Goal: Task Accomplishment & Management: Use online tool/utility

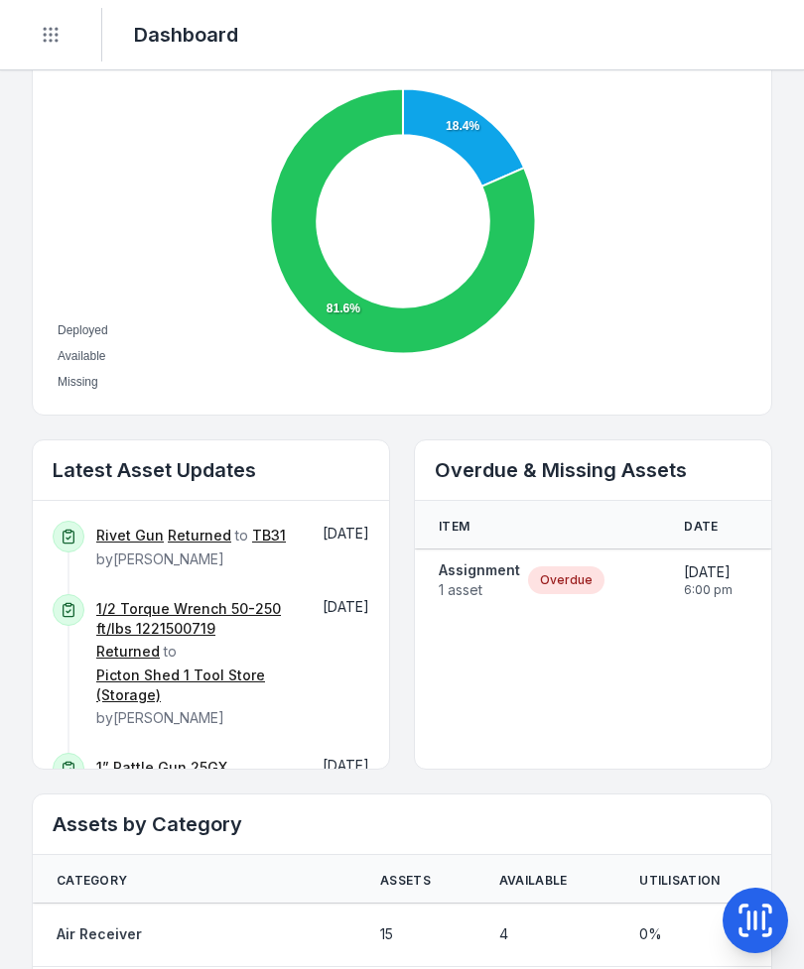
scroll to position [759, 0]
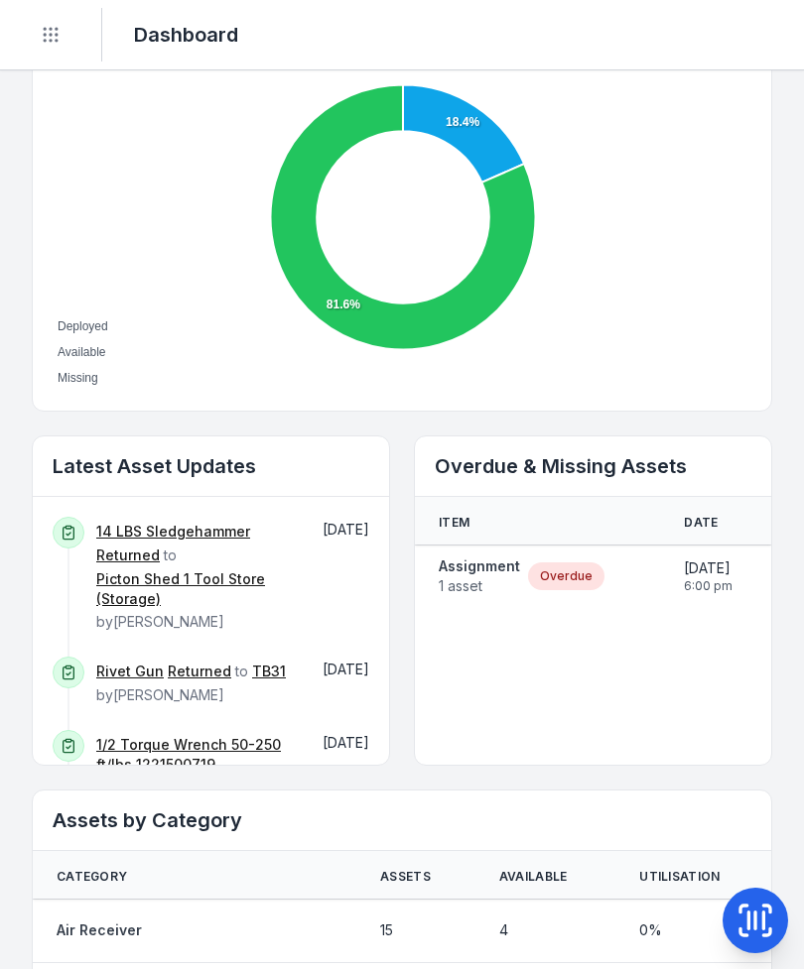
click at [511, 584] on span "1 asset" at bounding box center [479, 587] width 81 height 20
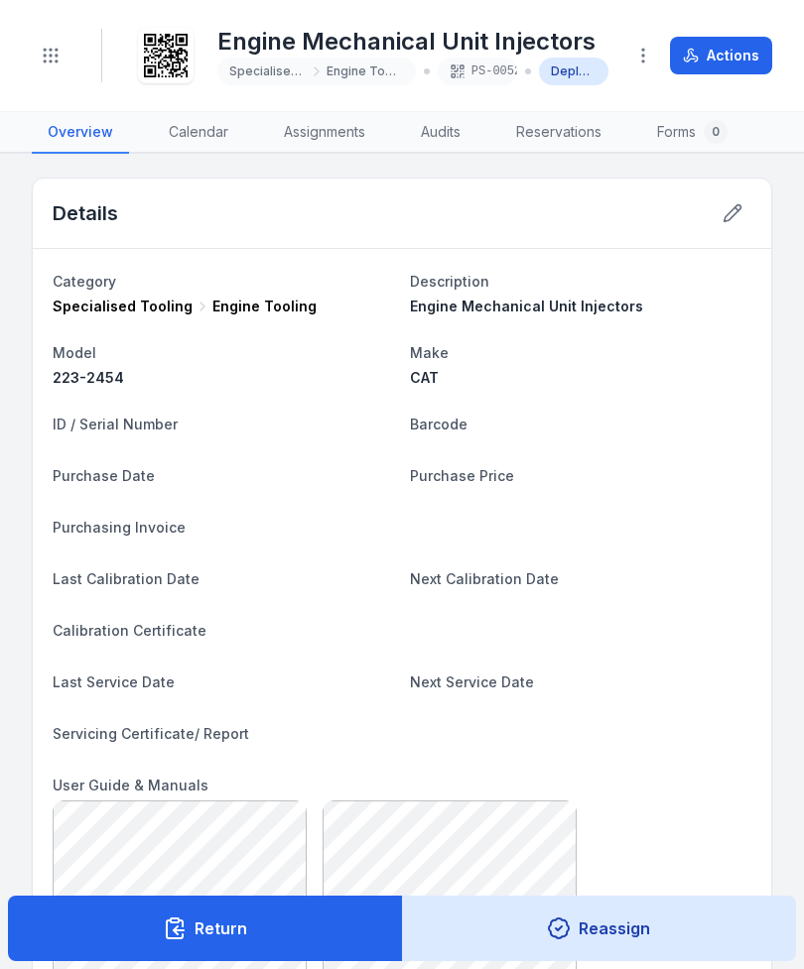
click at [339, 925] on button "Return" at bounding box center [205, 928] width 395 height 65
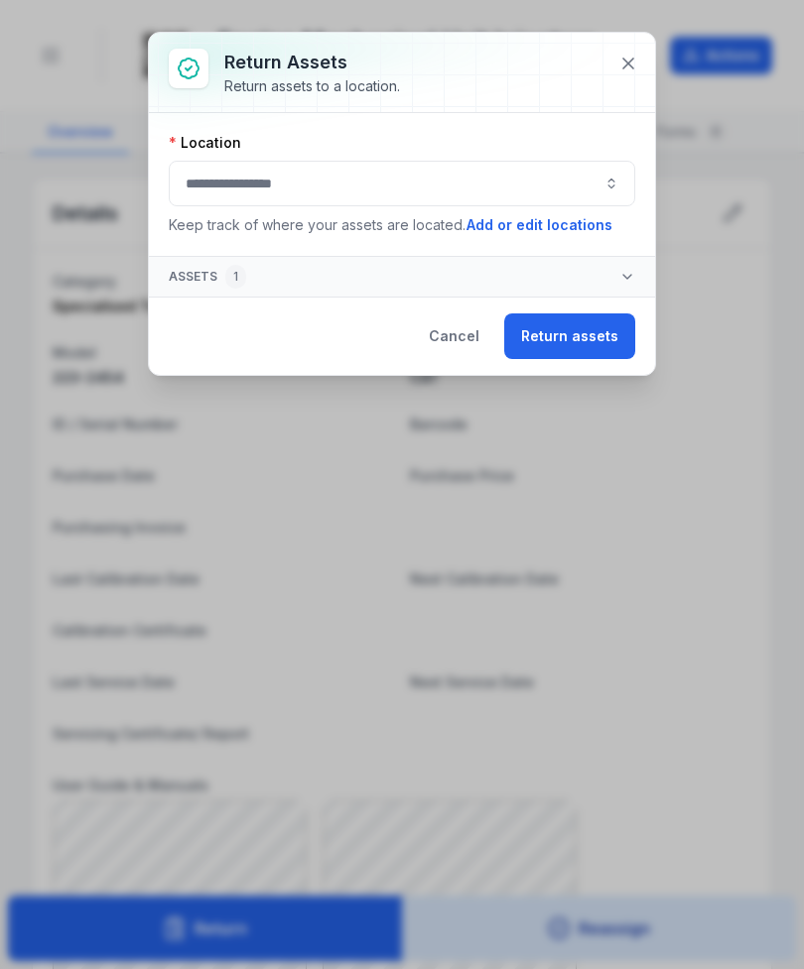
click at [417, 188] on button "button" at bounding box center [402, 184] width 466 height 46
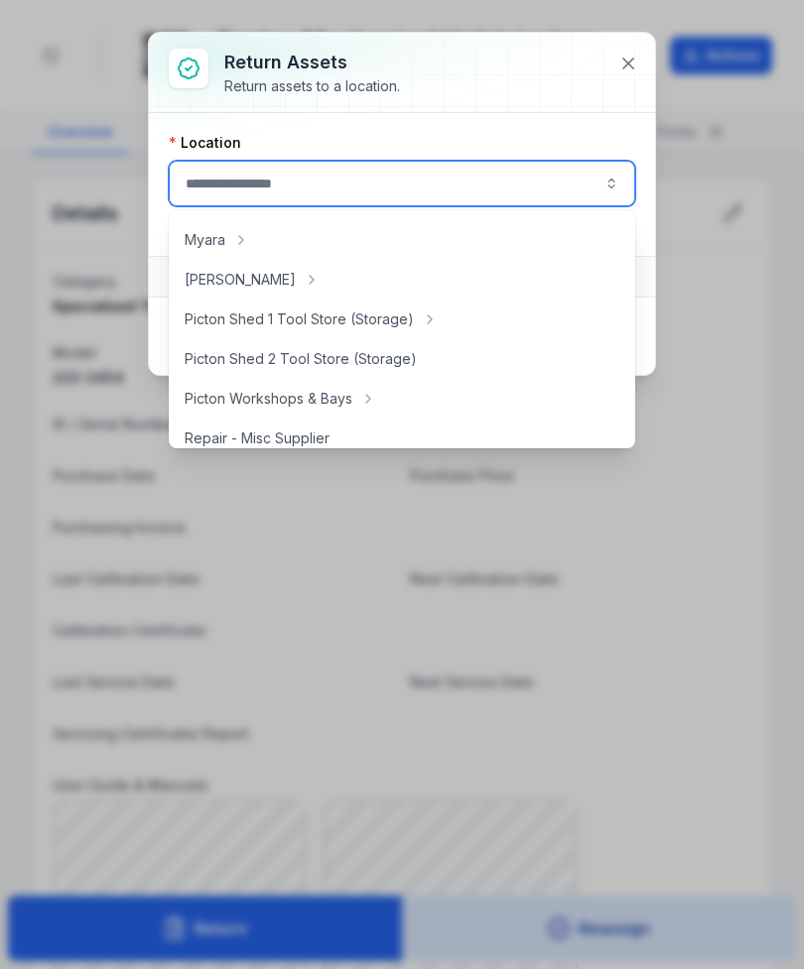
scroll to position [316, 0]
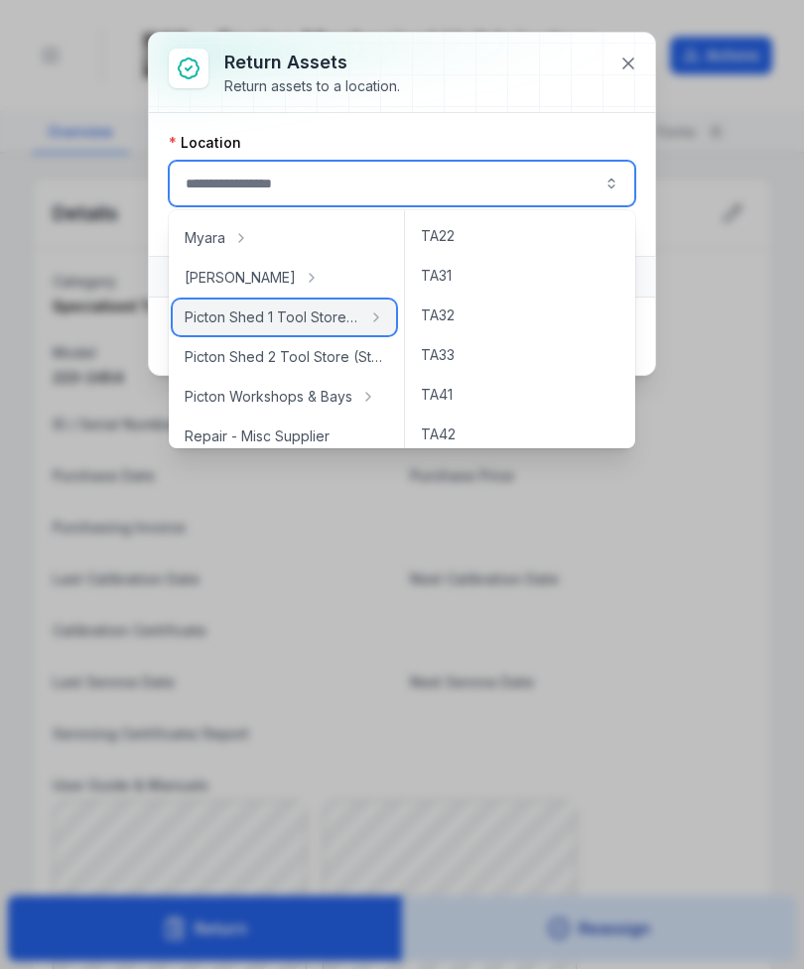
click at [345, 317] on span "Picton Shed 1 Tool Store (Storage)" at bounding box center [273, 318] width 176 height 20
type input "**********"
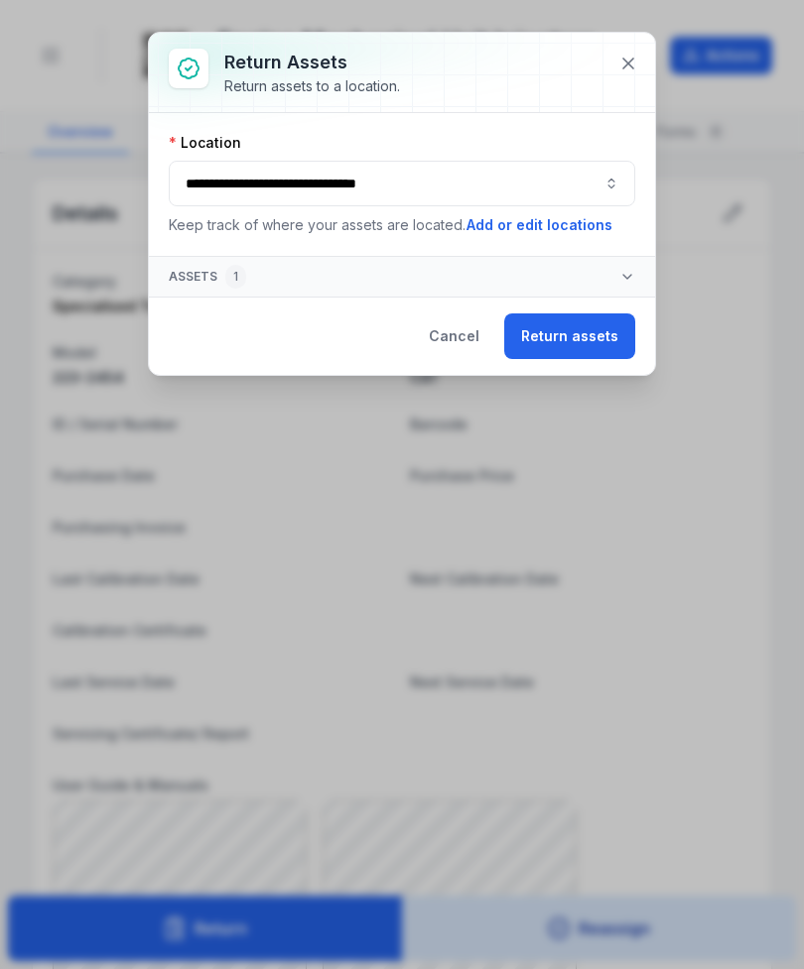
click at [576, 338] on button "Return assets" at bounding box center [569, 337] width 131 height 46
